Goal: Entertainment & Leisure: Consume media (video, audio)

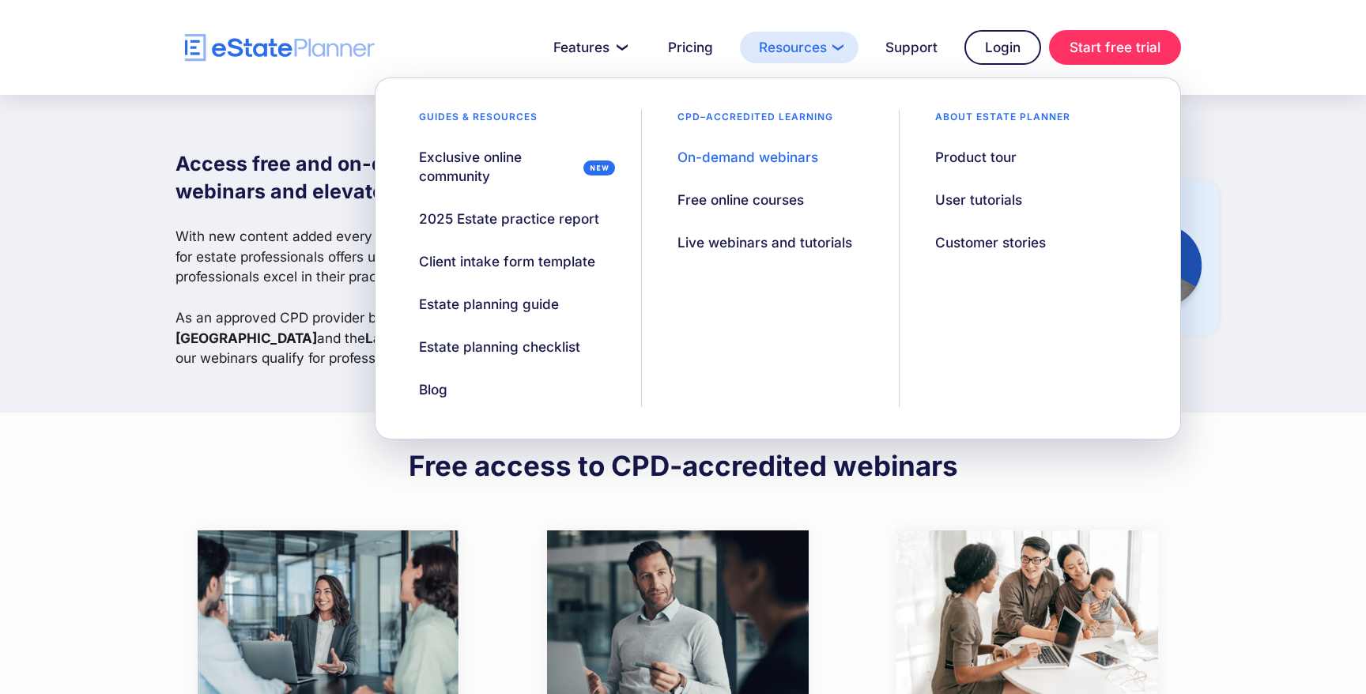
click at [793, 47] on link "Resources" at bounding box center [799, 48] width 119 height 32
click at [771, 151] on div "On-demand webinars" at bounding box center [748, 157] width 141 height 19
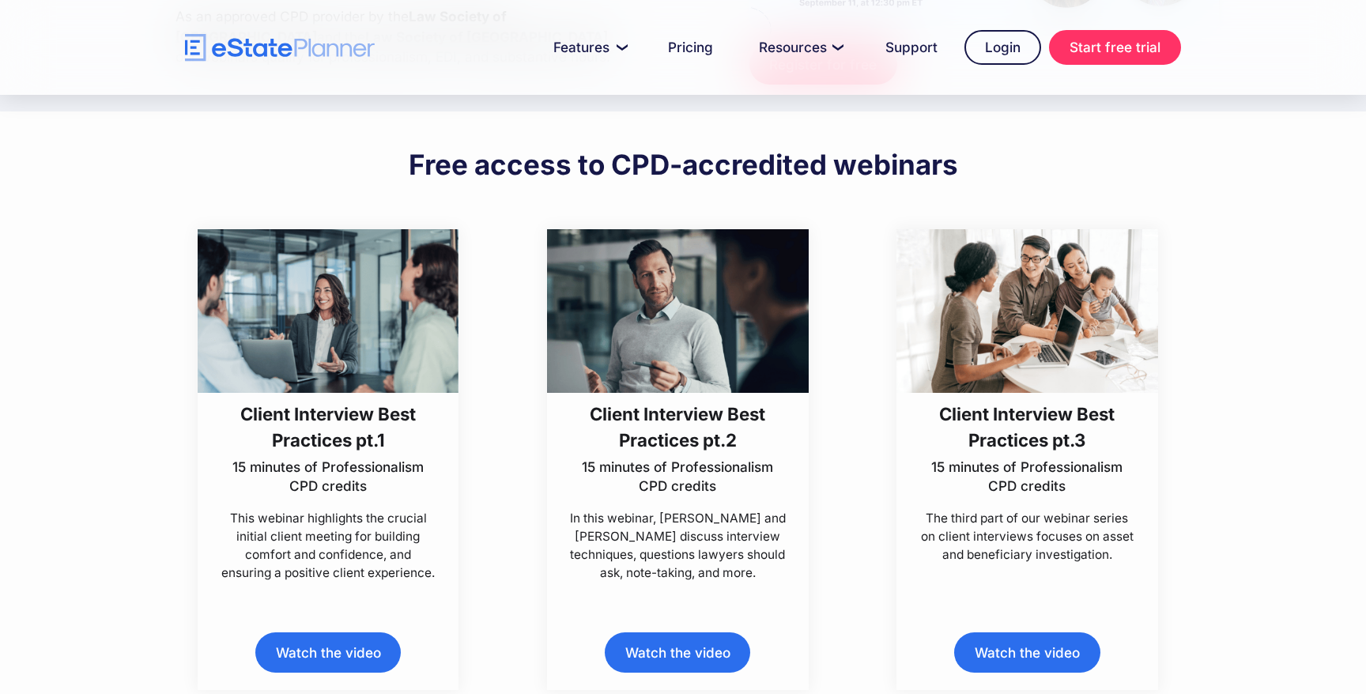
scroll to position [303, 0]
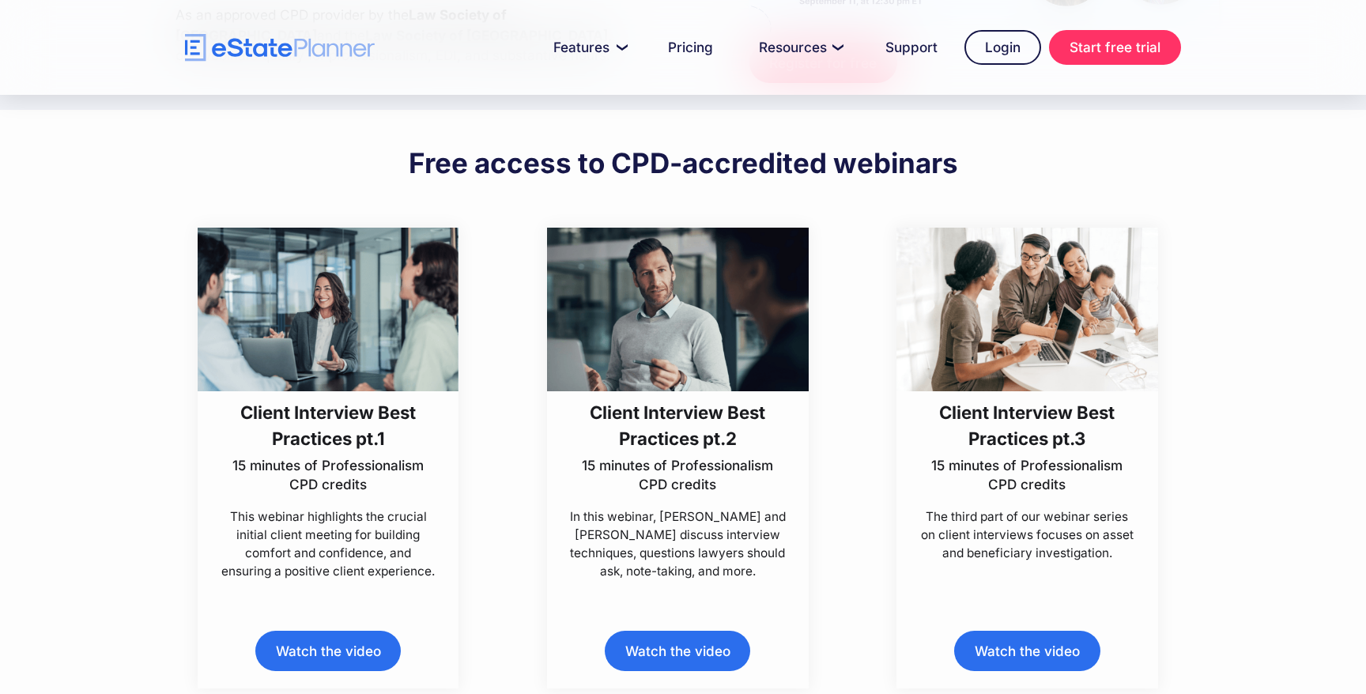
click at [1028, 643] on link "Watch the video" at bounding box center [1026, 651] width 145 height 40
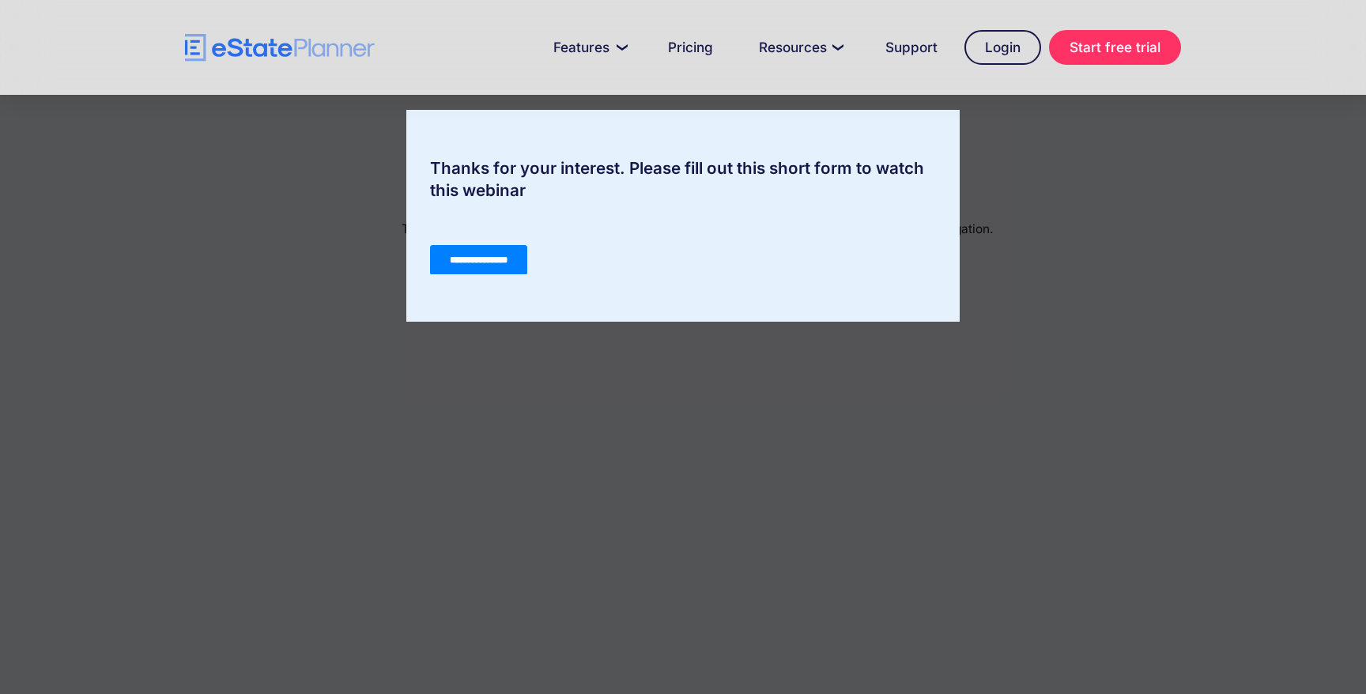
click at [488, 255] on input "**********" at bounding box center [478, 260] width 97 height 30
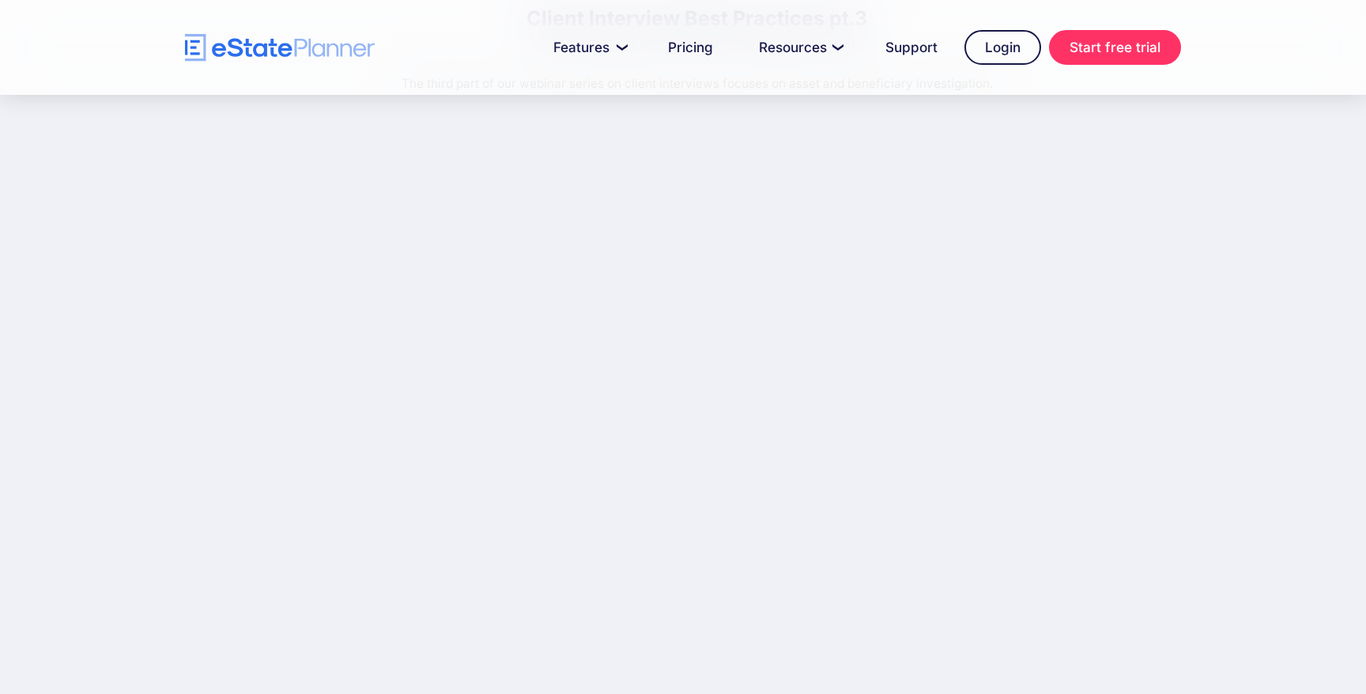
scroll to position [145, 0]
